Goal: Transaction & Acquisition: Purchase product/service

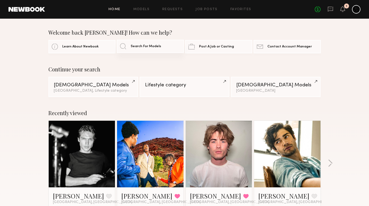
click at [166, 47] on link "Search For Models" at bounding box center [150, 46] width 67 height 13
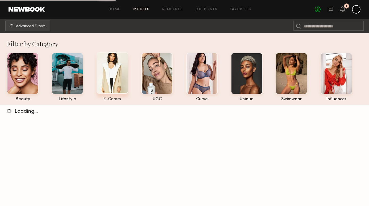
click at [119, 81] on div at bounding box center [113, 73] width 32 height 42
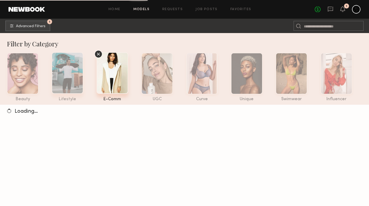
click at [64, 77] on div at bounding box center [68, 73] width 32 height 42
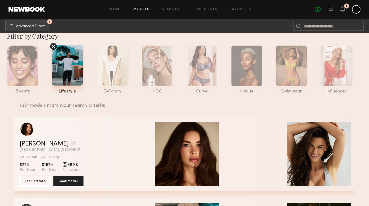
scroll to position [0, 0]
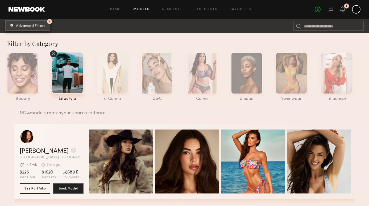
click at [34, 24] on span "Advanced Filters" at bounding box center [31, 26] width 30 height 4
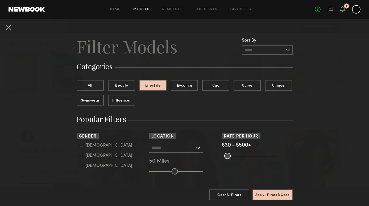
click at [88, 148] on form "Male Female Non-binary" at bounding box center [114, 155] width 68 height 25
click at [90, 146] on div "Male" at bounding box center [109, 145] width 47 height 3
type input "*"
click at [165, 152] on input "text" at bounding box center [174, 147] width 44 height 9
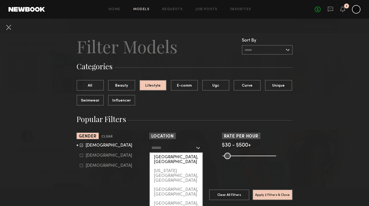
click at [166, 157] on div "[GEOGRAPHIC_DATA], [GEOGRAPHIC_DATA]" at bounding box center [176, 160] width 53 height 14
type input "**********"
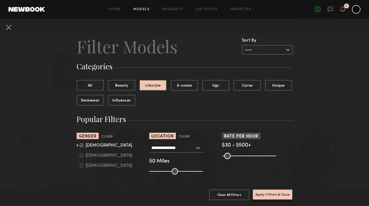
click at [268, 192] on button "Apply 3 Filters & Close" at bounding box center [273, 194] width 40 height 11
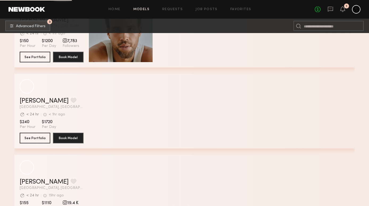
scroll to position [1417, 0]
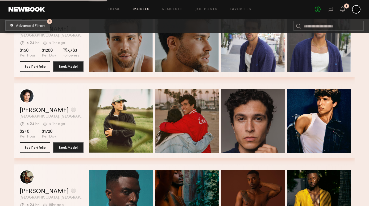
click at [34, 24] on span "Advanced Filters" at bounding box center [31, 26] width 30 height 4
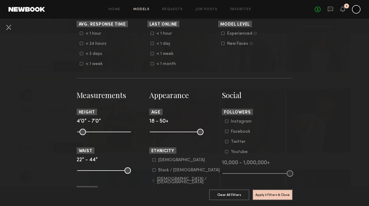
scroll to position [175, 0]
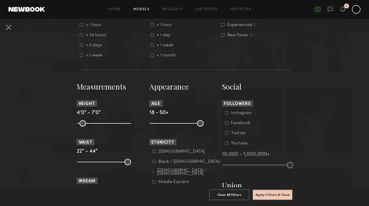
click at [179, 161] on div "Black / African American" at bounding box center [189, 161] width 62 height 3
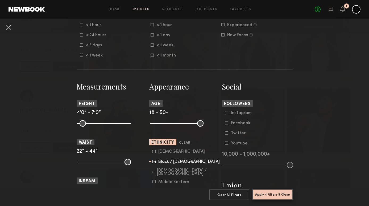
click at [273, 194] on button "Apply 4 Filters & Close" at bounding box center [273, 194] width 40 height 11
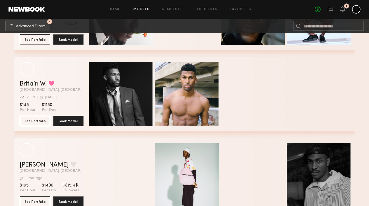
scroll to position [4199, 0]
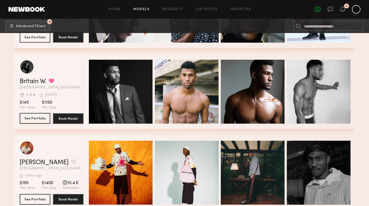
click at [44, 119] on button "See Portfolio" at bounding box center [35, 118] width 31 height 11
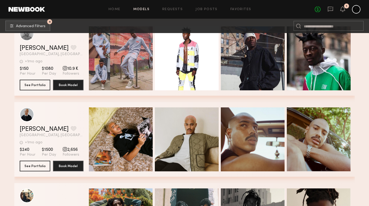
scroll to position [5171, 0]
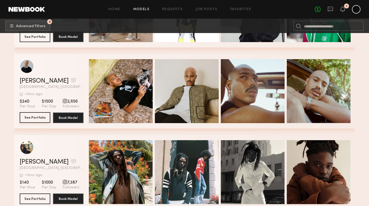
click at [44, 117] on button "See Portfolio" at bounding box center [35, 117] width 31 height 11
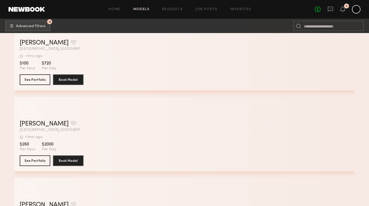
scroll to position [6320, 0]
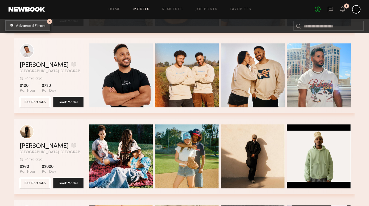
click at [37, 27] on span "Advanced Filters" at bounding box center [31, 26] width 30 height 4
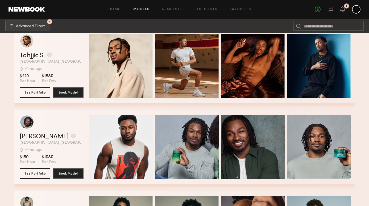
scroll to position [5900, 0]
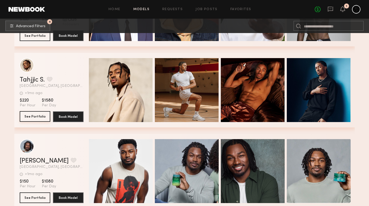
click at [41, 116] on button "See Portfolio" at bounding box center [35, 116] width 31 height 11
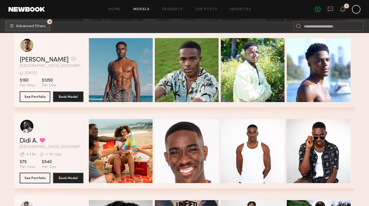
scroll to position [5352, 0]
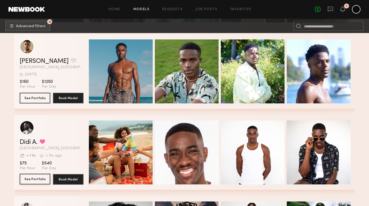
click at [40, 178] on button "See Portfolio" at bounding box center [35, 179] width 31 height 11
click at [329, 7] on icon at bounding box center [330, 9] width 5 height 5
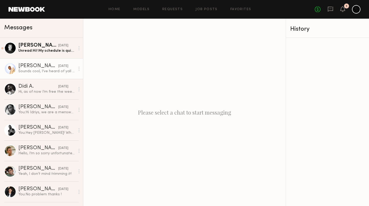
click at [47, 73] on div "Sounds cool, I’ve heard of yall before! When & where? What’s the pay rate?" at bounding box center [46, 71] width 57 height 5
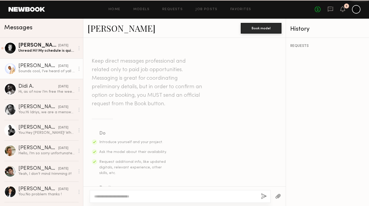
scroll to position [181, 0]
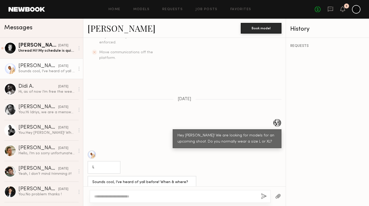
click at [103, 30] on link "Justin B." at bounding box center [122, 27] width 68 height 11
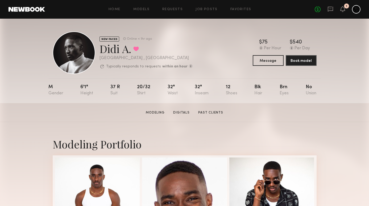
click at [43, 10] on link at bounding box center [27, 9] width 36 height 5
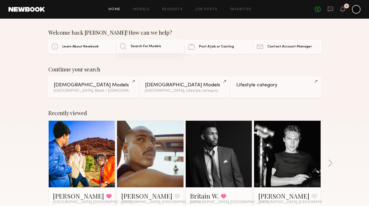
click at [131, 45] on span "Search For Models" at bounding box center [146, 46] width 31 height 3
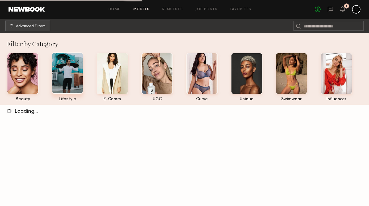
click at [75, 75] on div at bounding box center [68, 73] width 32 height 42
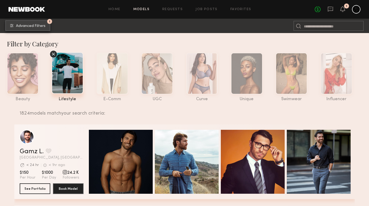
click at [24, 26] on span "Advanced Filters" at bounding box center [31, 26] width 30 height 4
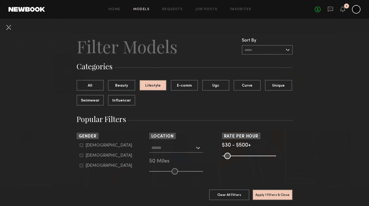
click at [88, 144] on div "[DEMOGRAPHIC_DATA]" at bounding box center [109, 145] width 47 height 3
type input "*"
click at [153, 147] on input "text" at bounding box center [174, 147] width 44 height 9
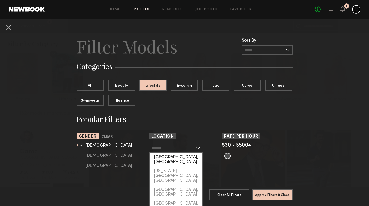
click at [162, 157] on div "Los Angeles, CA" at bounding box center [176, 160] width 53 height 14
type input "**********"
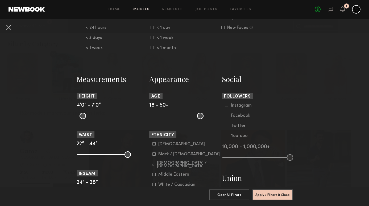
scroll to position [214, 0]
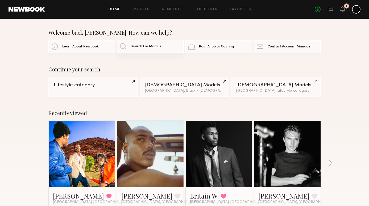
click at [141, 45] on span "Search For Models" at bounding box center [146, 46] width 31 height 3
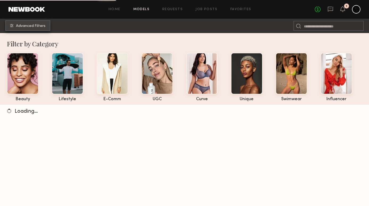
click at [42, 24] on span "Advanced Filters" at bounding box center [31, 26] width 30 height 4
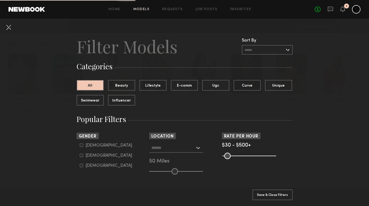
click at [92, 145] on div "Male" at bounding box center [109, 145] width 47 height 3
type input "*"
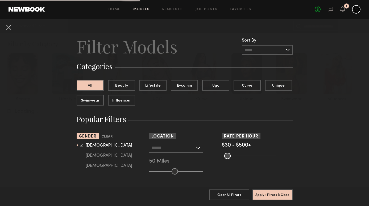
click at [172, 146] on input "text" at bounding box center [174, 147] width 44 height 9
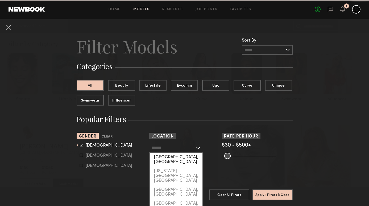
click at [175, 159] on div "Los Angeles, CA" at bounding box center [176, 160] width 53 height 14
type input "**********"
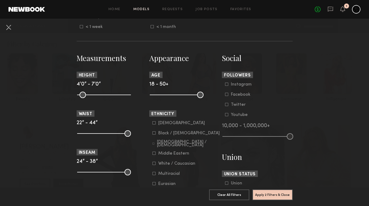
scroll to position [224, 0]
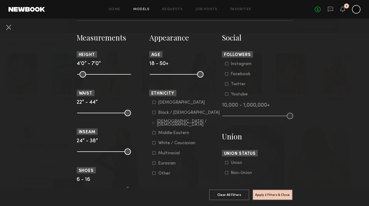
click at [187, 110] on common-framework-checkbox "Black / African American" at bounding box center [187, 112] width 68 height 5
click at [190, 112] on div "Black / African American" at bounding box center [189, 112] width 62 height 3
click at [279, 196] on button "Apply 3 Filters & Close" at bounding box center [273, 194] width 40 height 11
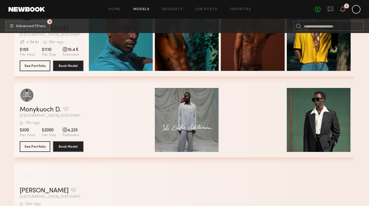
scroll to position [366, 0]
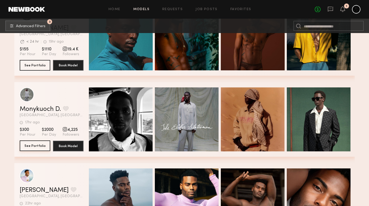
click at [42, 143] on button "See Portfolio" at bounding box center [35, 145] width 31 height 11
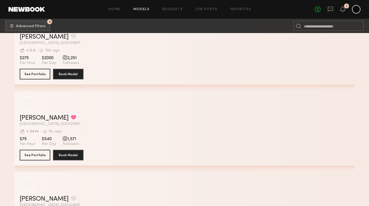
scroll to position [1249, 0]
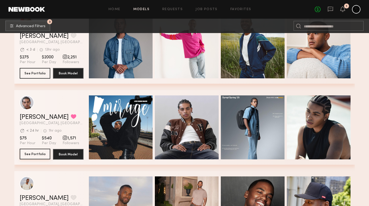
click at [39, 156] on button "See Portfolio" at bounding box center [35, 154] width 31 height 11
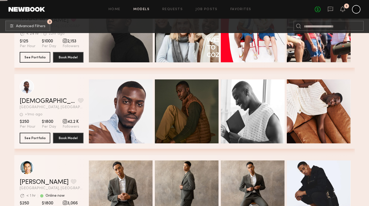
scroll to position [1670, 0]
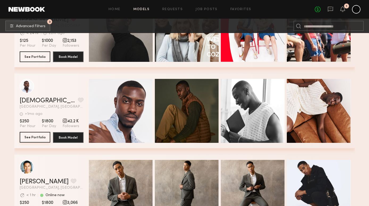
click at [42, 135] on button "See Portfolio" at bounding box center [35, 137] width 31 height 11
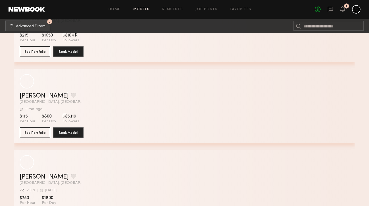
scroll to position [2972, 0]
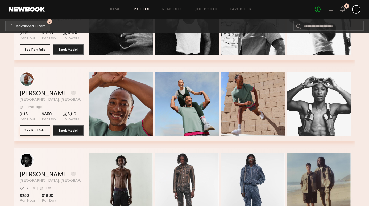
click at [38, 130] on button "See Portfolio" at bounding box center [35, 130] width 31 height 11
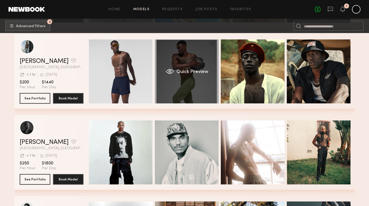
scroll to position [3409, 0]
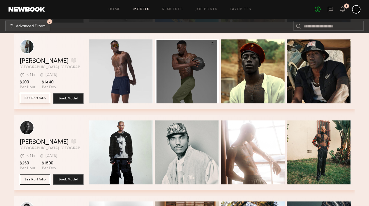
click at [44, 98] on button "See Portfolio" at bounding box center [35, 98] width 31 height 11
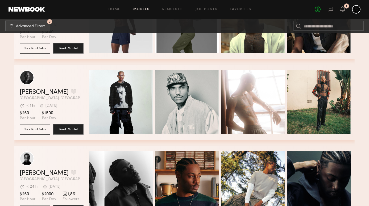
scroll to position [3471, 0]
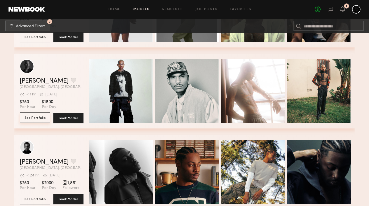
click at [42, 116] on button "See Portfolio" at bounding box center [35, 117] width 31 height 11
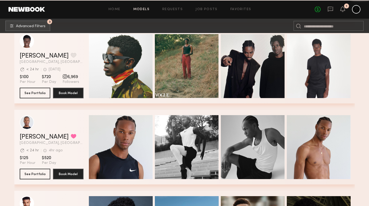
scroll to position [3739, 0]
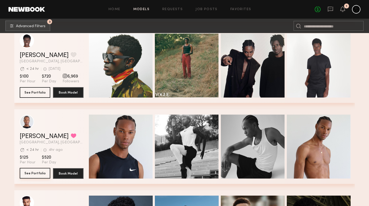
click at [44, 172] on button "See Portfolio" at bounding box center [35, 173] width 31 height 11
click at [43, 91] on button "See Portfolio" at bounding box center [35, 92] width 31 height 11
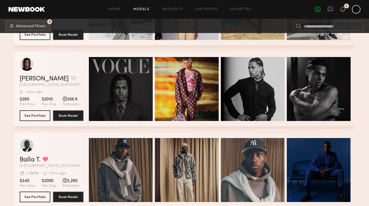
scroll to position [4040, 0]
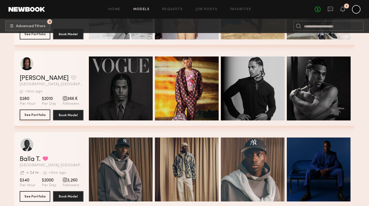
click at [34, 115] on button "See Portfolio" at bounding box center [35, 114] width 31 height 11
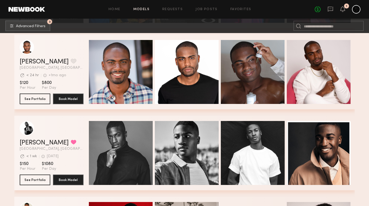
scroll to position [8122, 0]
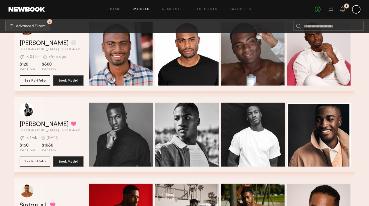
click at [44, 161] on button "See Portfolio" at bounding box center [35, 161] width 31 height 11
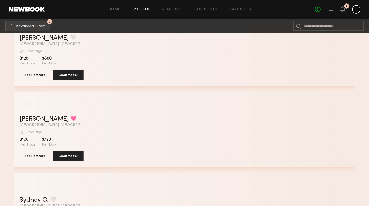
scroll to position [10482, 0]
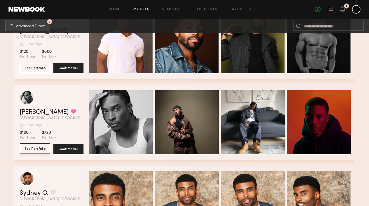
click at [40, 150] on button "See Portfolio" at bounding box center [35, 148] width 31 height 11
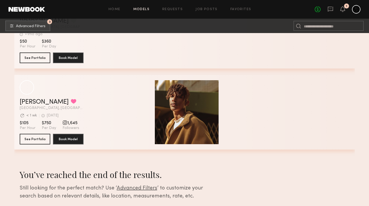
scroll to position [20711, 0]
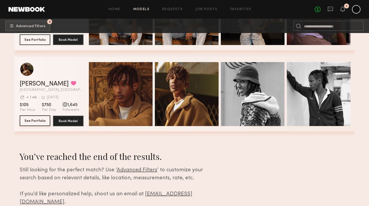
click at [47, 123] on button "See Portfolio" at bounding box center [35, 120] width 31 height 11
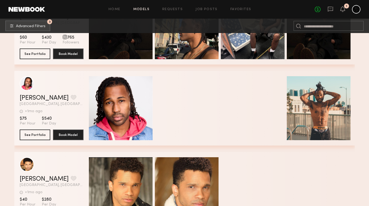
scroll to position [18572, 0]
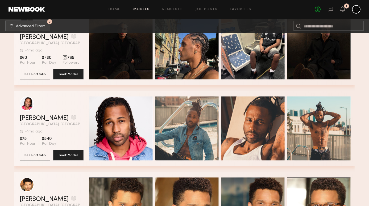
click at [137, 7] on div "Home Models Requests Job Posts Favorites Sign Out No fees up to $5,000 1" at bounding box center [203, 9] width 316 height 9
click at [142, 9] on link "Models" at bounding box center [141, 9] width 16 height 3
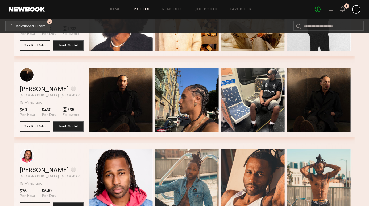
scroll to position [18500, 0]
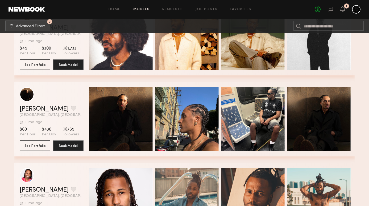
click at [148, 9] on link "Models" at bounding box center [141, 9] width 16 height 3
click at [35, 25] on span "Advanced Filters" at bounding box center [31, 26] width 30 height 4
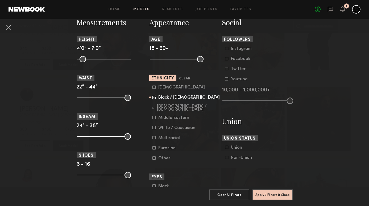
scroll to position [237, 0]
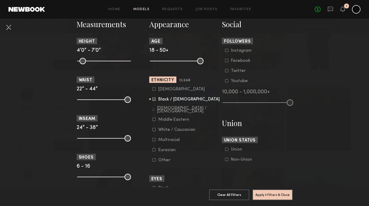
click at [174, 109] on div "Hispanic / Latino" at bounding box center [188, 110] width 63 height 6
click at [182, 117] on form "Asian Black / African American Hispanic / Latino Middle Eastern White / Caucasi…" at bounding box center [187, 125] width 68 height 76
click at [183, 120] on div "Middle Eastern" at bounding box center [173, 119] width 31 height 3
click at [174, 141] on div "Multiracial" at bounding box center [169, 139] width 22 height 3
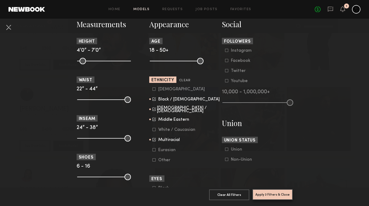
click at [270, 195] on button "Apply 3 Filters & Close" at bounding box center [273, 194] width 40 height 11
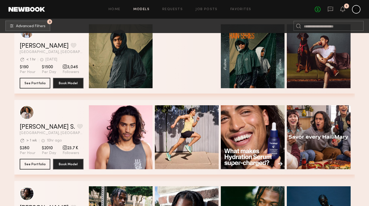
scroll to position [276, 0]
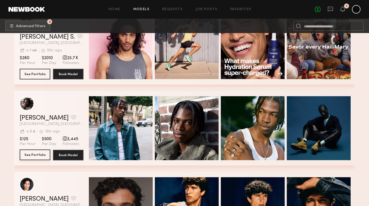
click at [42, 154] on button "See Portfolio" at bounding box center [35, 154] width 31 height 11
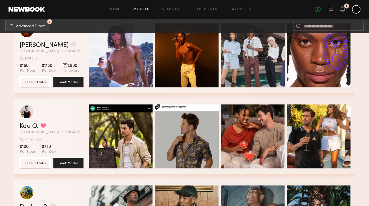
scroll to position [6033, 0]
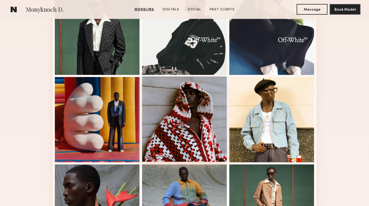
scroll to position [117, 0]
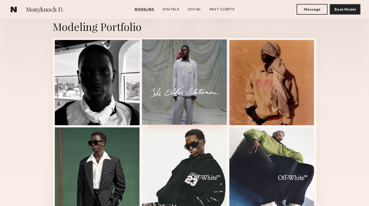
click at [197, 76] on div at bounding box center [184, 81] width 85 height 85
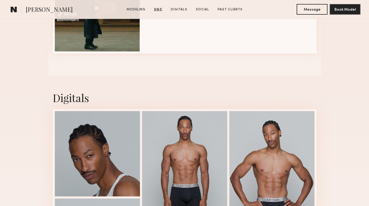
scroll to position [614, 0]
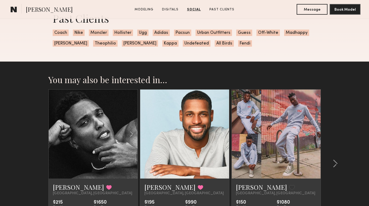
scroll to position [1032, 0]
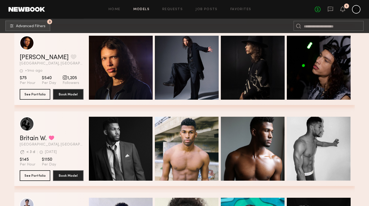
scroll to position [11660, 0]
